Goal: Navigation & Orientation: Understand site structure

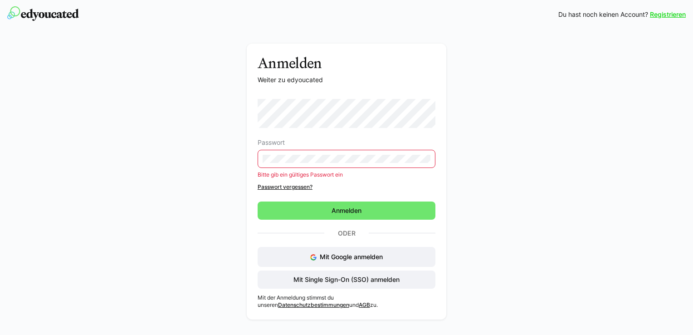
click at [352, 153] on eds-input at bounding box center [347, 159] width 178 height 18
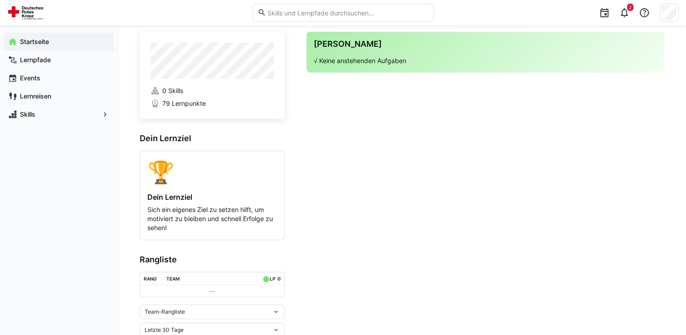
scroll to position [44, 0]
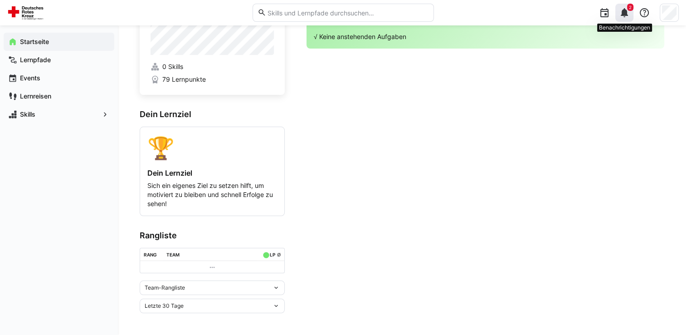
click at [629, 10] on span "2" at bounding box center [630, 7] width 6 height 7
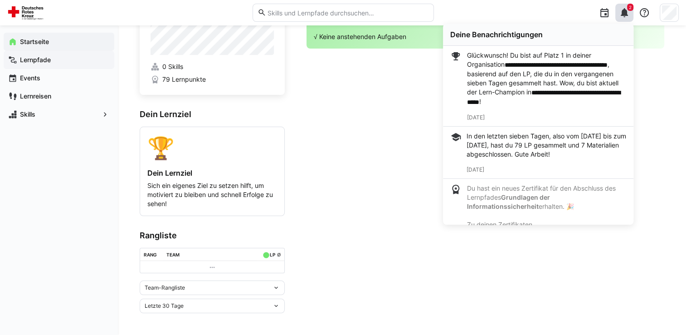
click at [0, 0] on app-navigation-label "Lernpfade" at bounding box center [0, 0] width 0 height 0
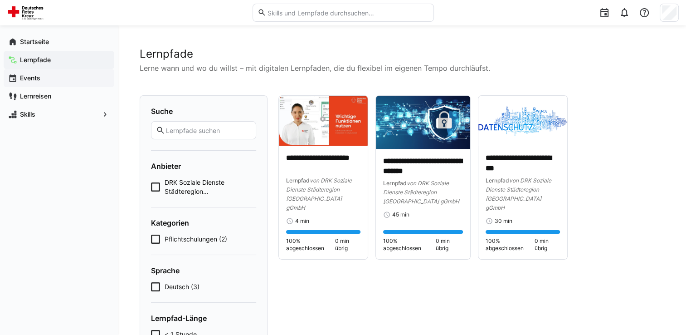
click at [0, 0] on app-navigation-label "Events" at bounding box center [0, 0] width 0 height 0
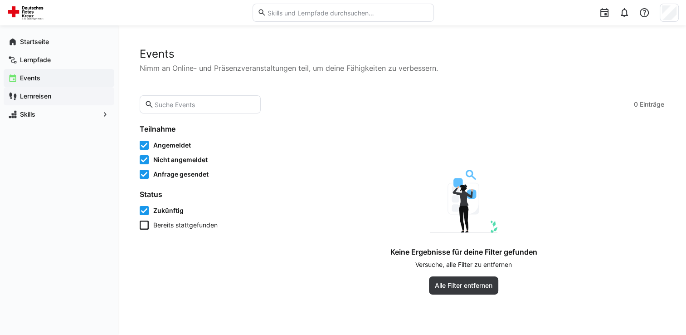
click at [0, 0] on app-navigation-label "Lernreisen" at bounding box center [0, 0] width 0 height 0
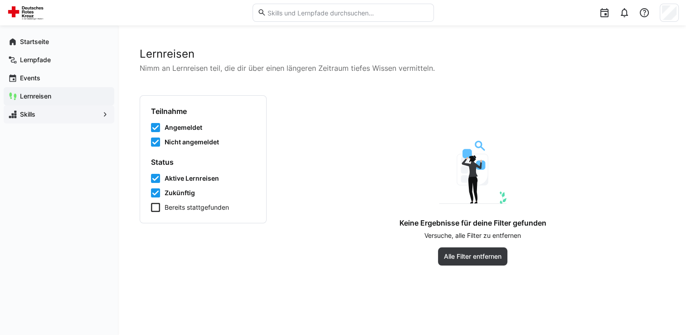
click at [0, 0] on app-navigation-label "Skills" at bounding box center [0, 0] width 0 height 0
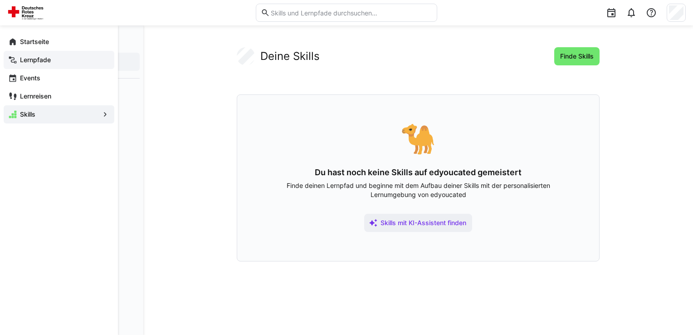
click at [0, 0] on app-navigation-label "Lernpfade" at bounding box center [0, 0] width 0 height 0
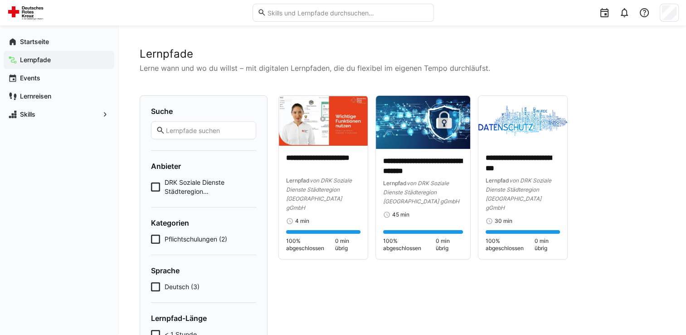
click at [157, 237] on icon at bounding box center [155, 238] width 9 height 9
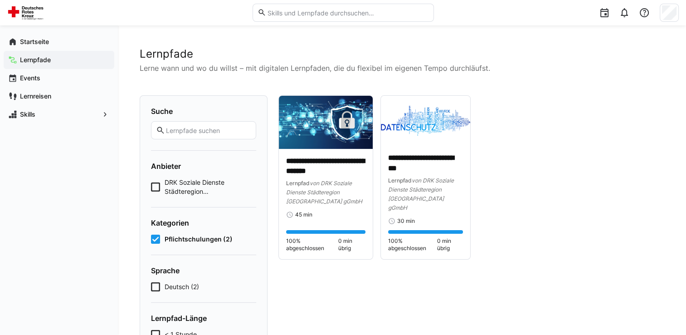
click at [154, 187] on icon at bounding box center [155, 186] width 9 height 9
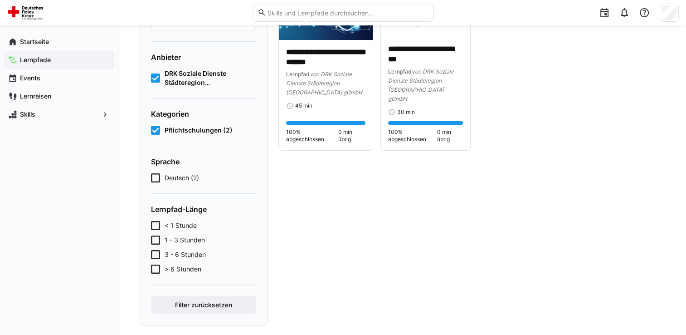
scroll to position [120, 0]
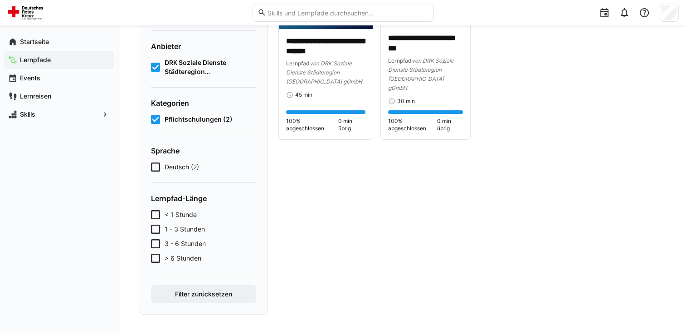
click at [158, 164] on icon at bounding box center [155, 166] width 9 height 9
click at [156, 227] on icon at bounding box center [155, 228] width 9 height 9
